Goal: Check status: Check status

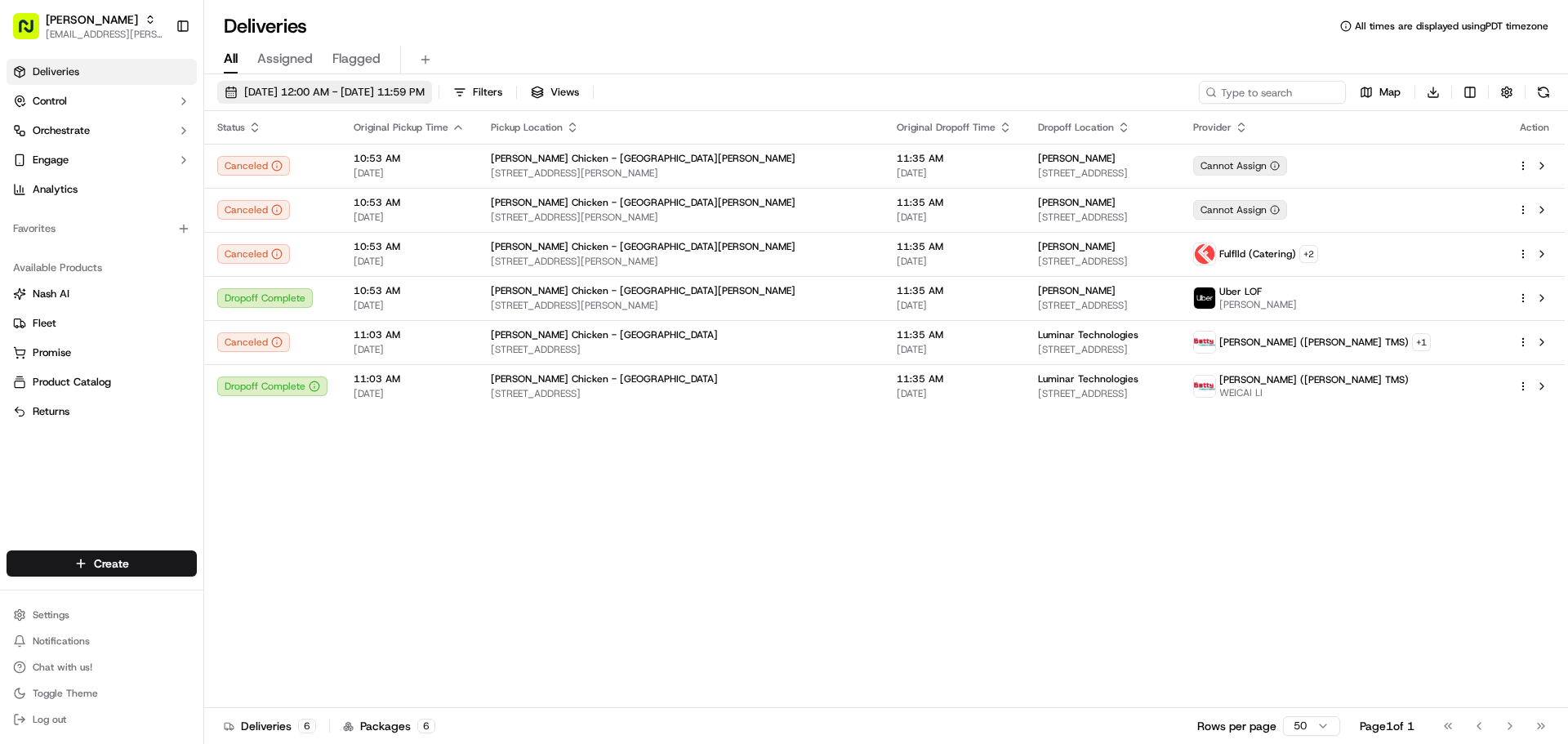
click at [270, 90] on span "[DATE] 12:00 AM - [DATE] 11:59 PM" at bounding box center [335, 92] width 181 height 15
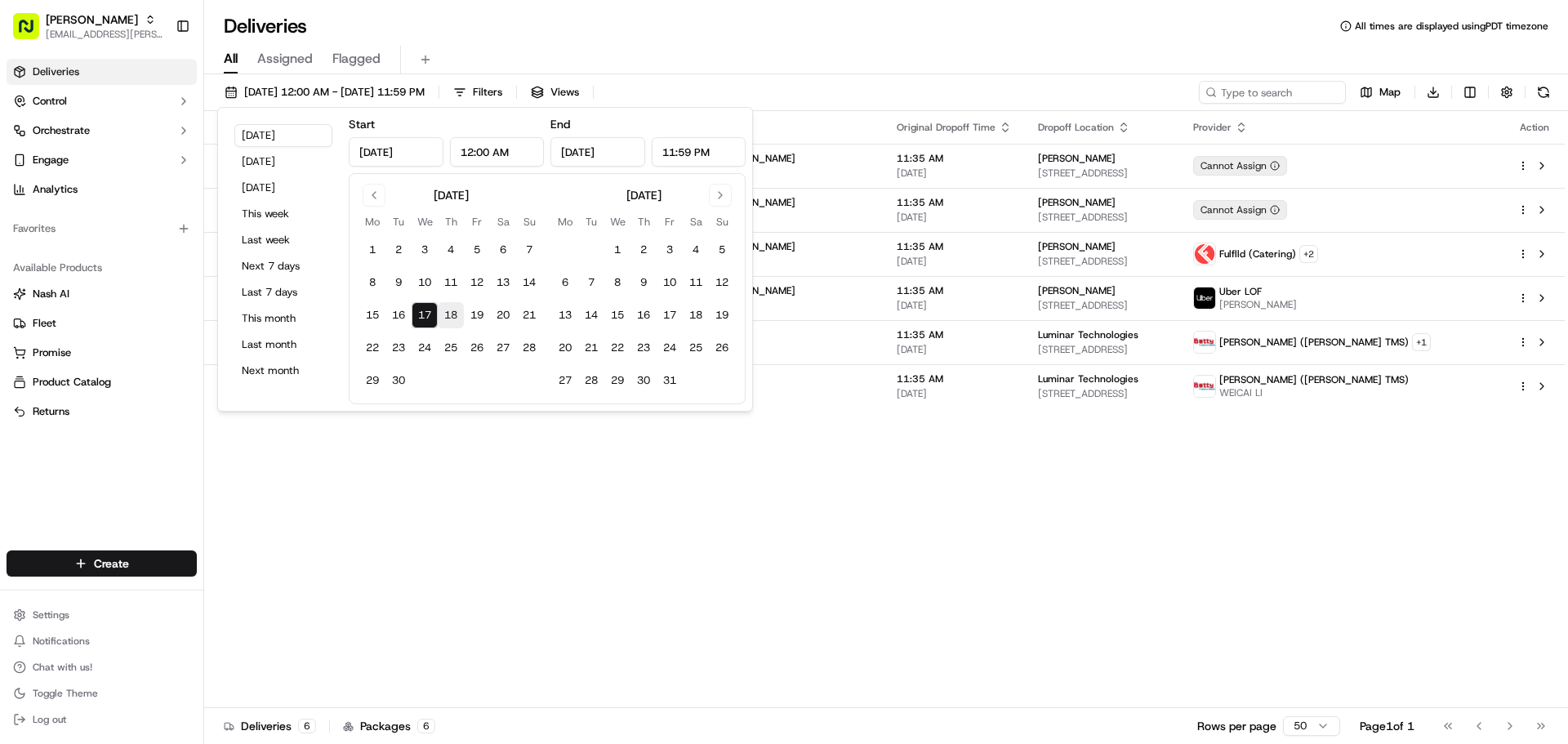
click at [456, 317] on button "18" at bounding box center [451, 315] width 26 height 26
type input "Sep 18, 2025"
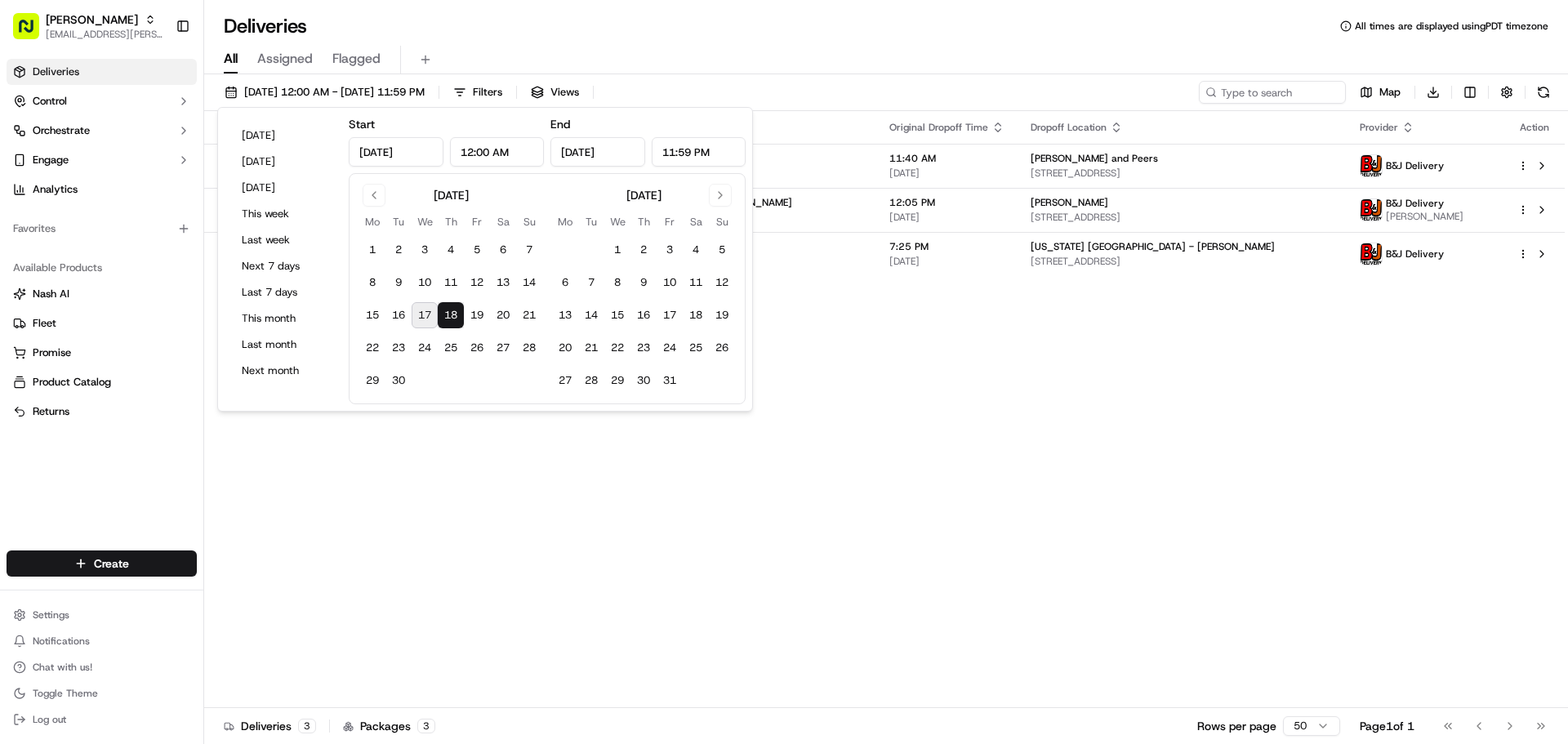
click at [921, 509] on div "Status Original Pickup Time Pickup Location Original Dropoff Time Dropoff Locat…" at bounding box center [885, 410] width 1361 height 597
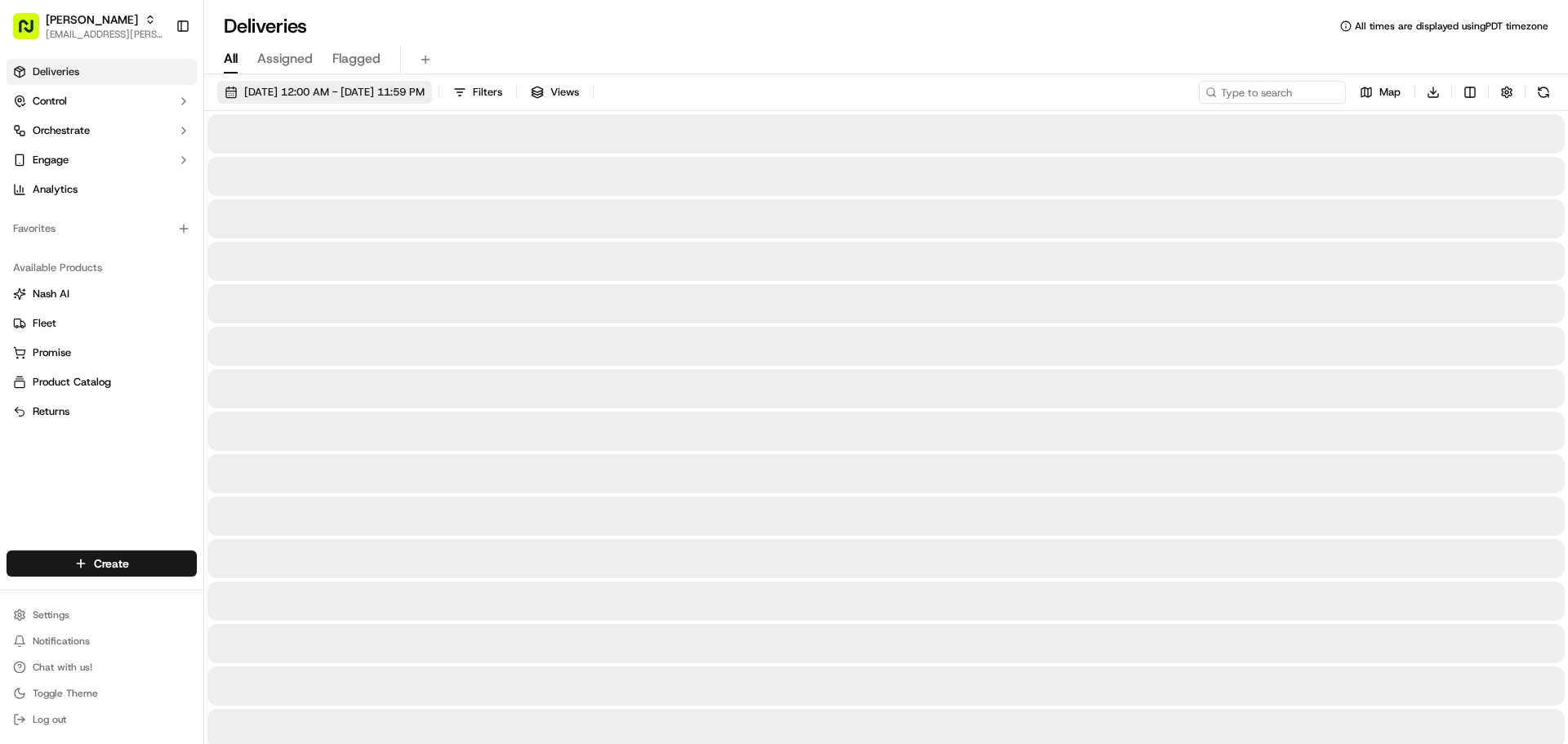
click at [323, 87] on span "[DATE] 12:00 AM - [DATE] 11:59 PM" at bounding box center [335, 92] width 181 height 15
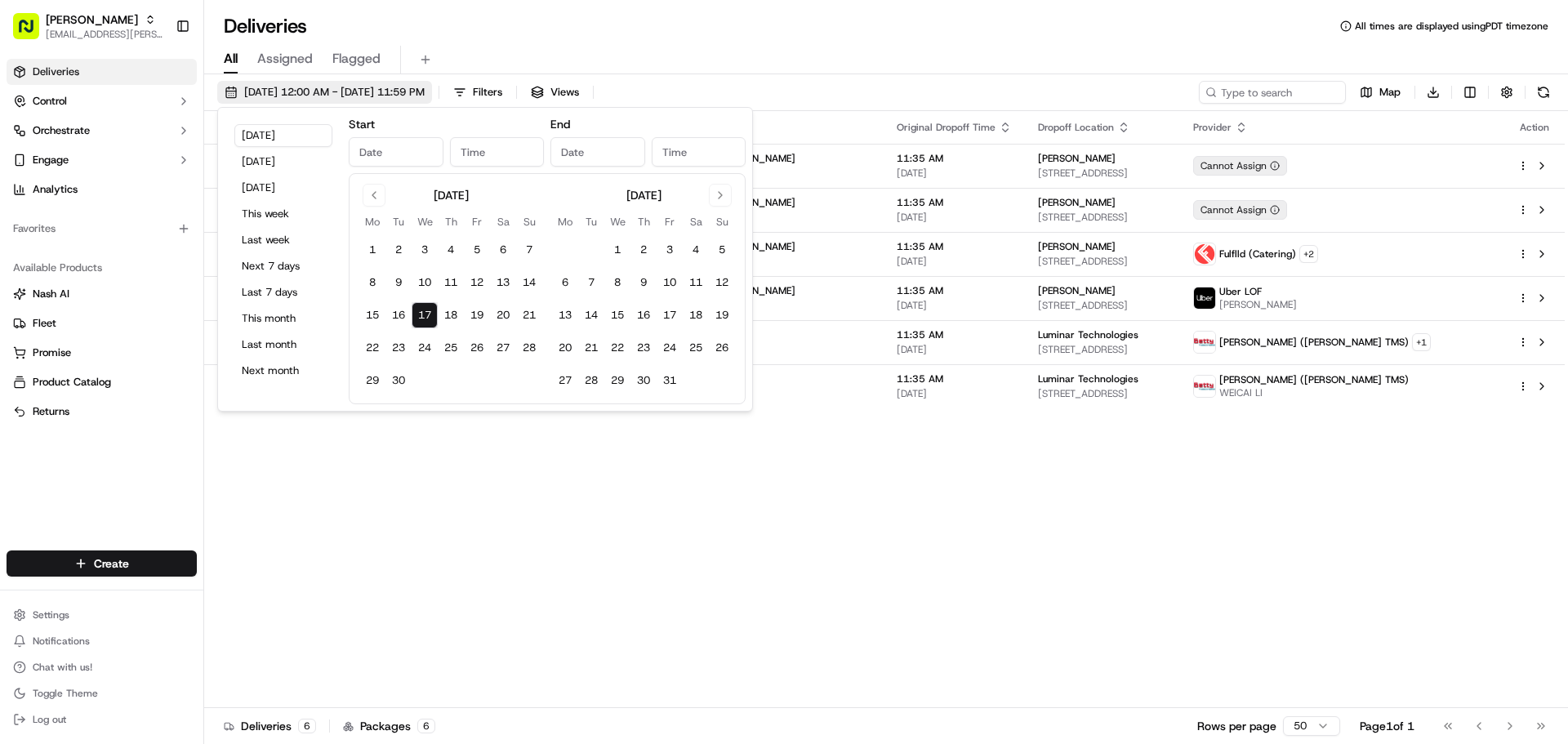
type input "[DATE]"
type input "12:00 AM"
type input "[DATE]"
type input "11:59 PM"
click at [382, 151] on input "[DATE]" at bounding box center [396, 152] width 95 height 29
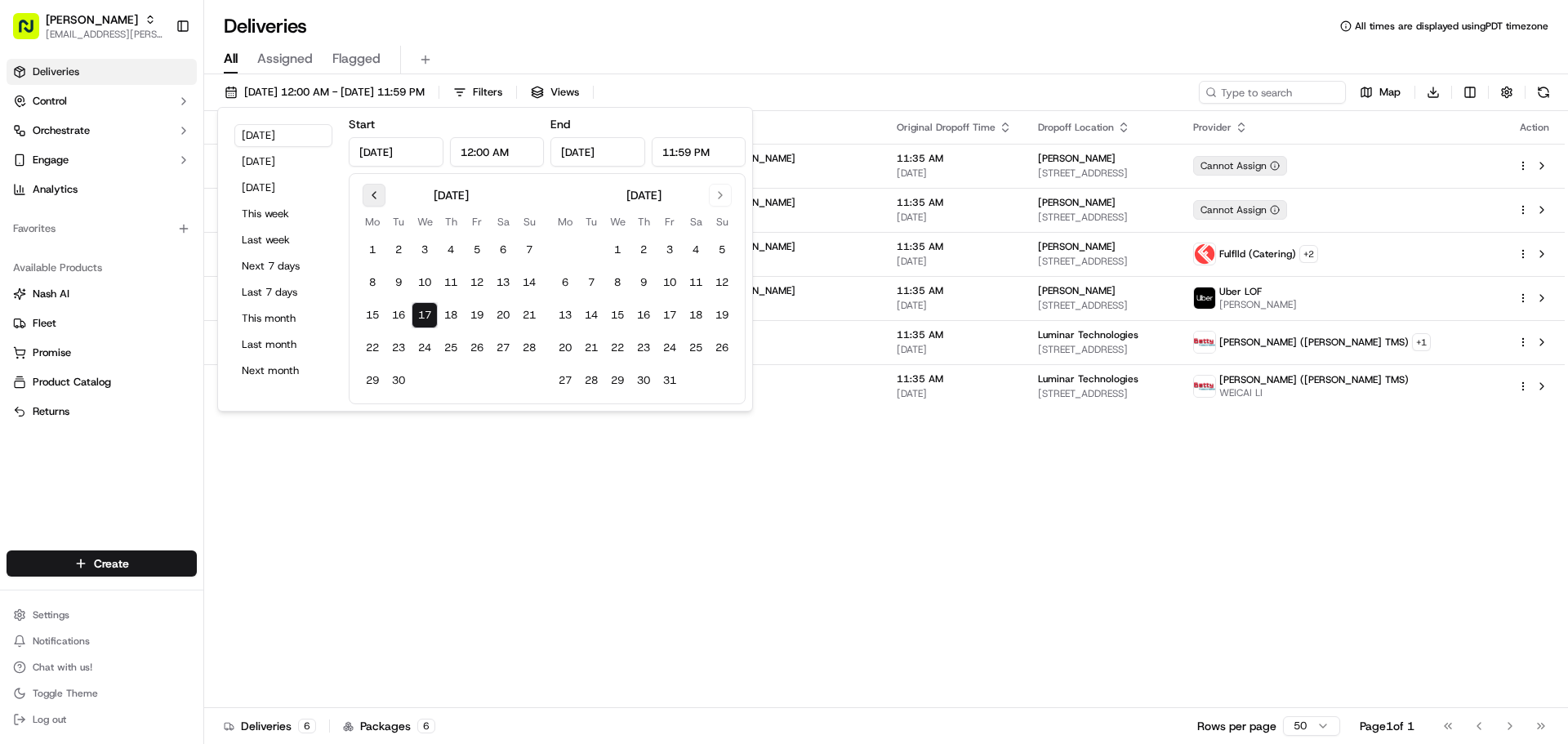
click at [372, 186] on button "Go to previous month" at bounding box center [374, 195] width 23 height 23
click at [473, 242] on button "1" at bounding box center [477, 250] width 26 height 26
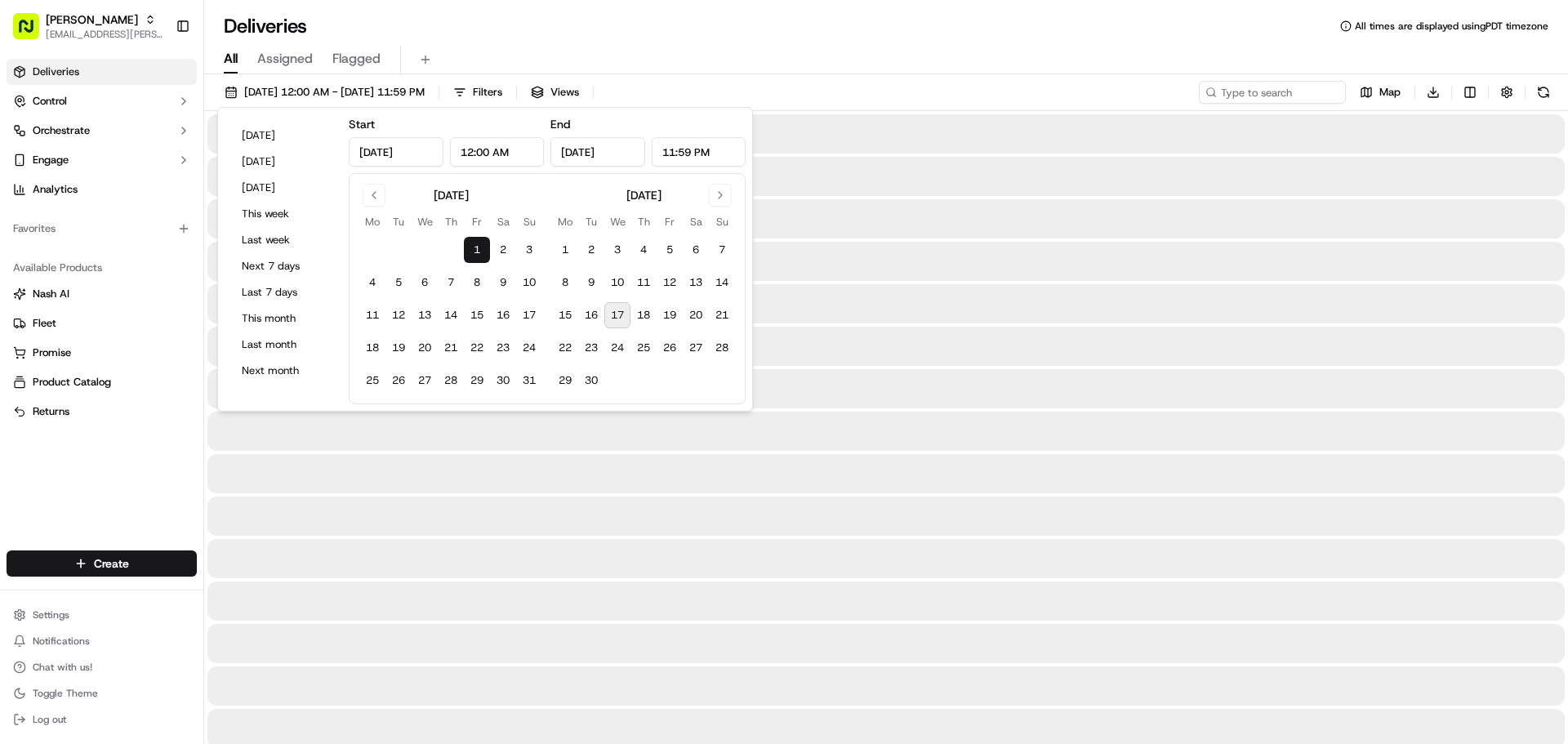
type input "[DATE]"
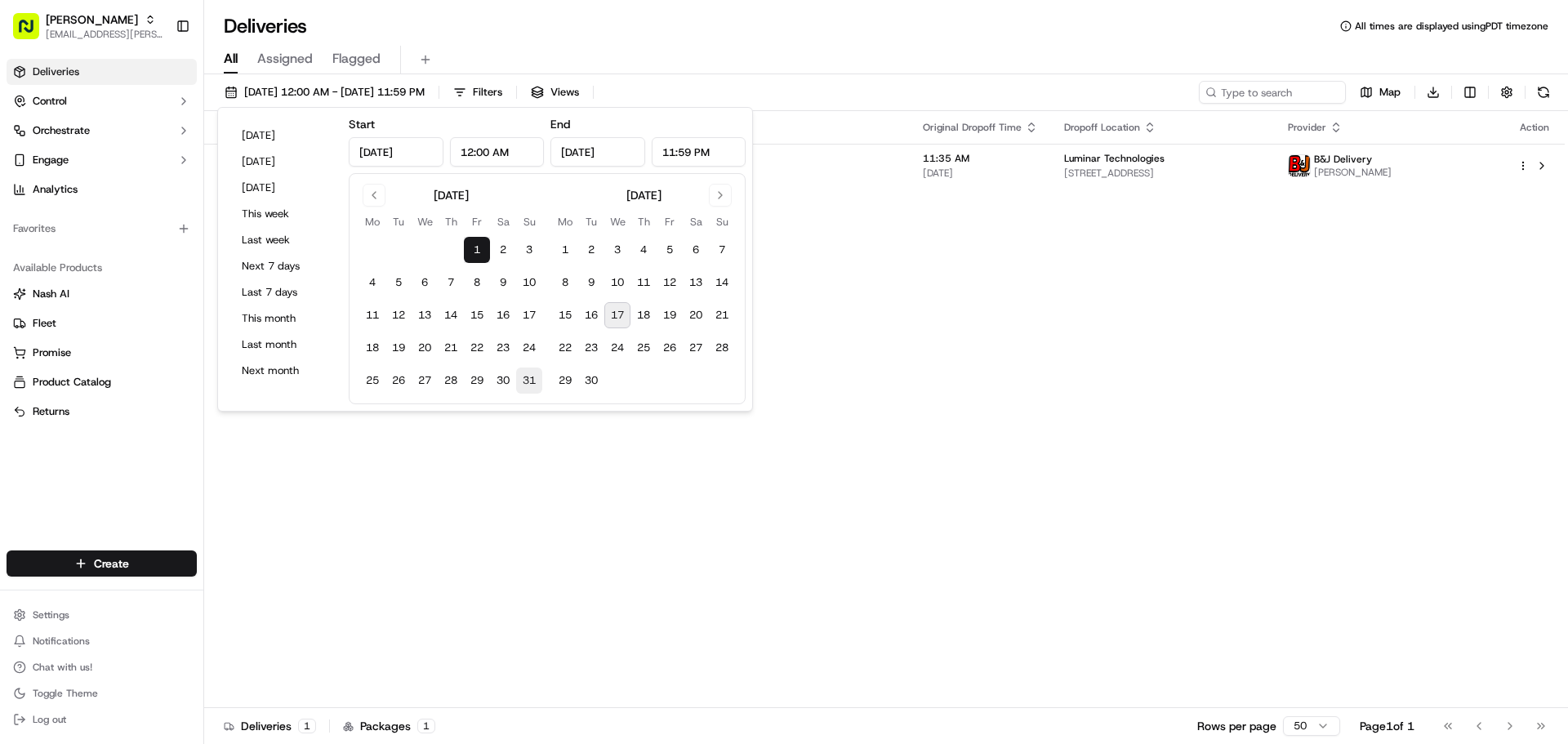
click at [523, 375] on button "31" at bounding box center [530, 380] width 26 height 26
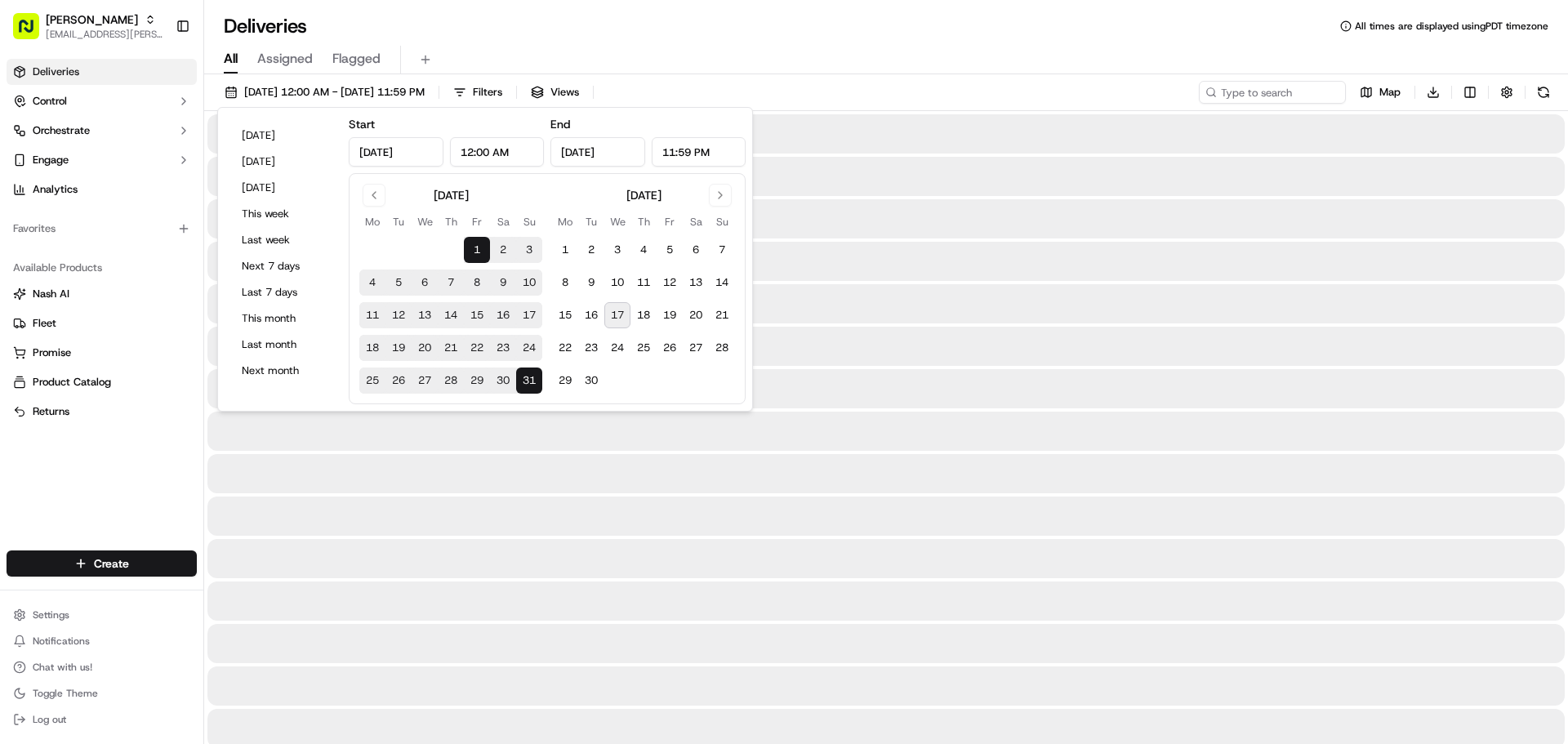
type input "[DATE]"
click at [897, 46] on div "All Assigned Flagged" at bounding box center [887, 60] width 1364 height 28
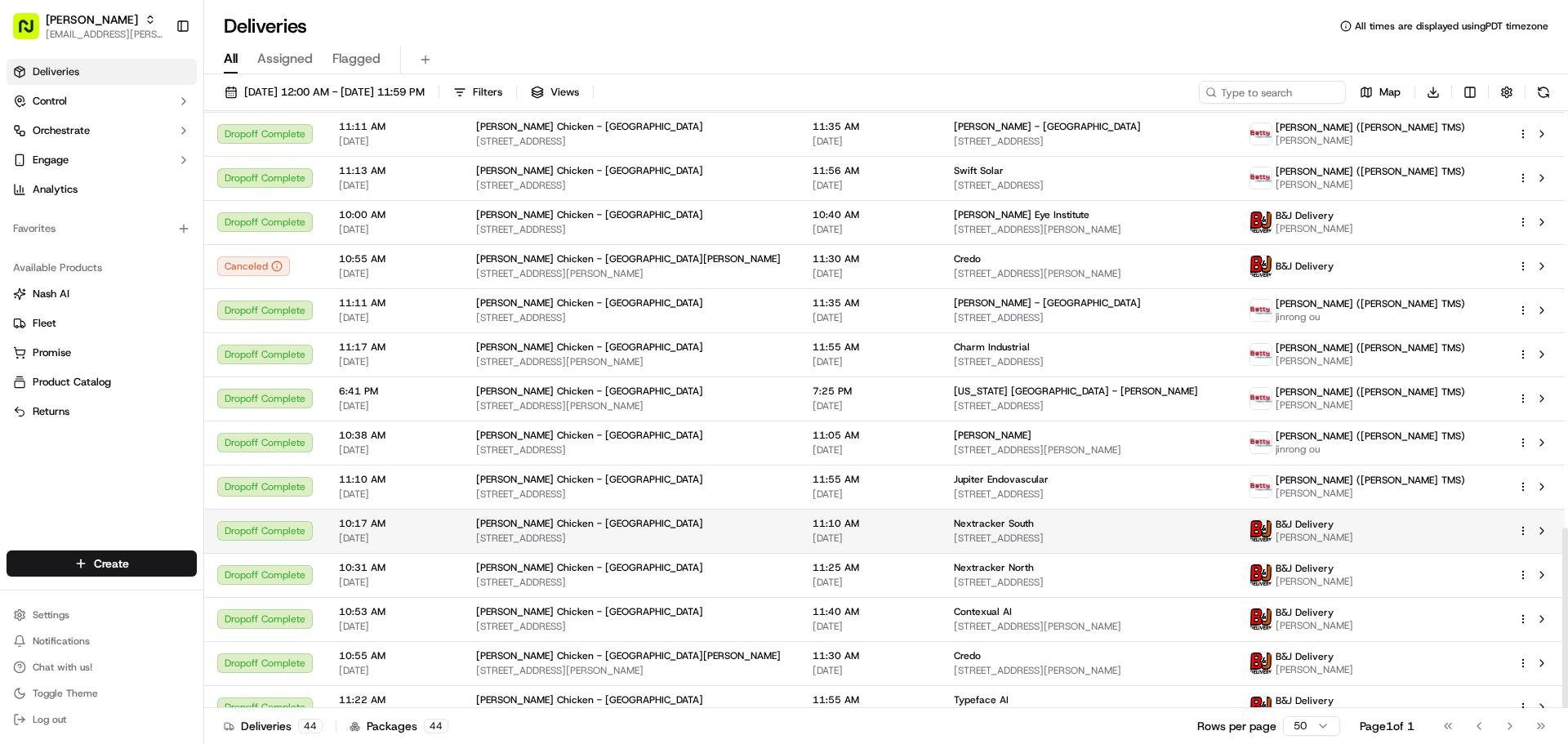
scroll to position [1378, 0]
